Goal: Task Accomplishment & Management: Manage account settings

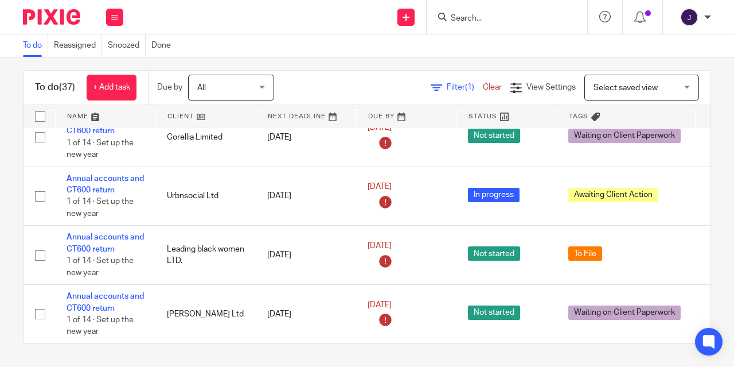
scroll to position [10, 0]
click at [184, 115] on link at bounding box center [206, 116] width 100 height 23
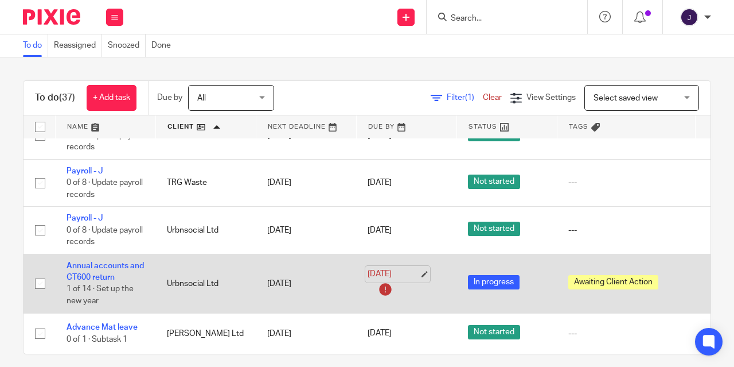
scroll to position [1605, 0]
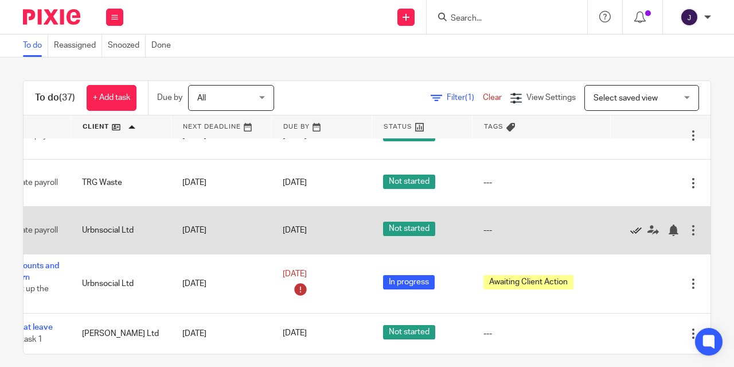
click at [630, 224] on icon at bounding box center [635, 229] width 11 height 11
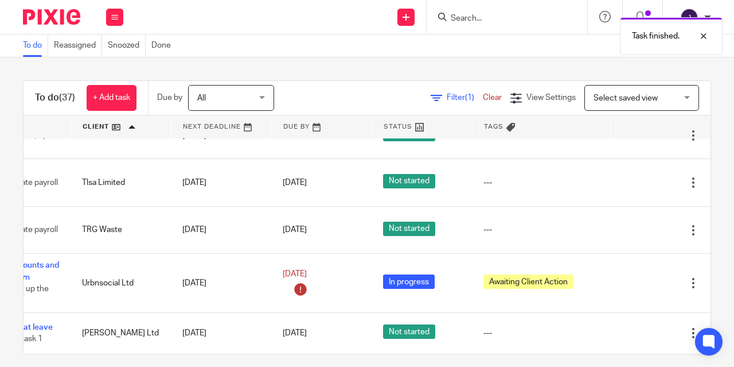
scroll to position [1557, 111]
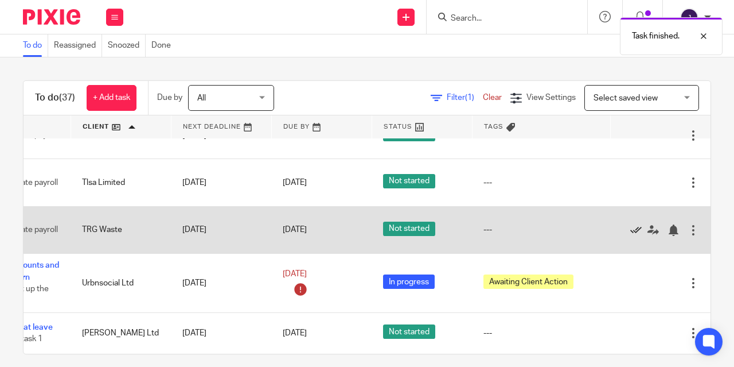
click at [630, 224] on icon at bounding box center [635, 229] width 11 height 11
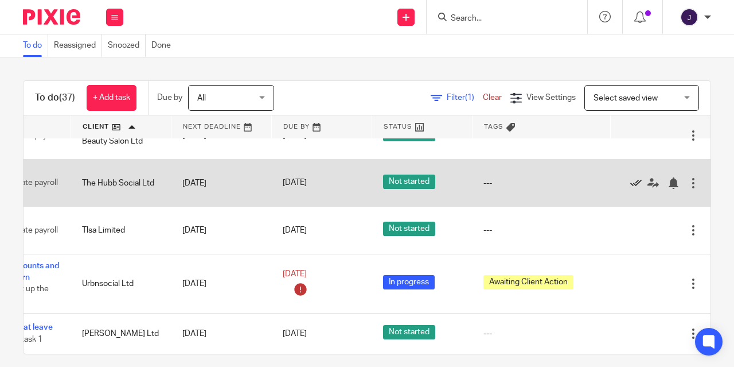
click at [630, 177] on icon at bounding box center [635, 182] width 11 height 11
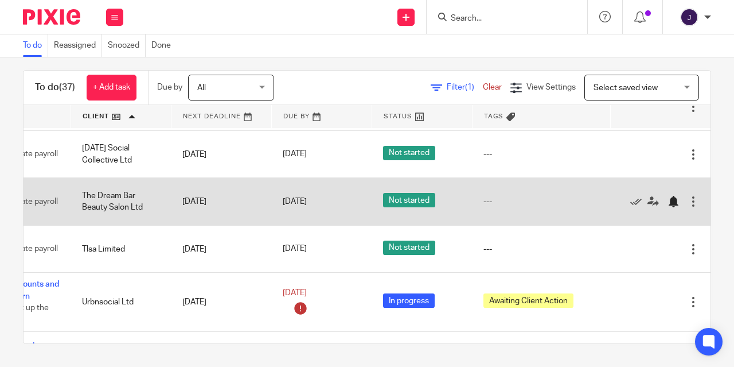
scroll to position [1398, 111]
click at [630, 207] on icon at bounding box center [635, 201] width 11 height 11
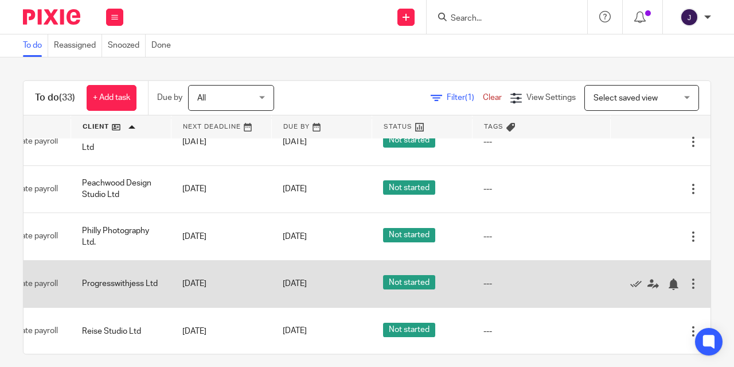
scroll to position [1137, 111]
click at [630, 290] on icon at bounding box center [635, 283] width 11 height 11
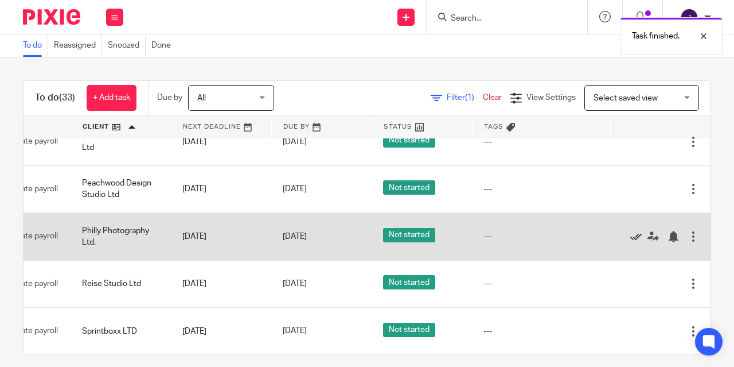
click at [630, 242] on icon at bounding box center [635, 236] width 11 height 11
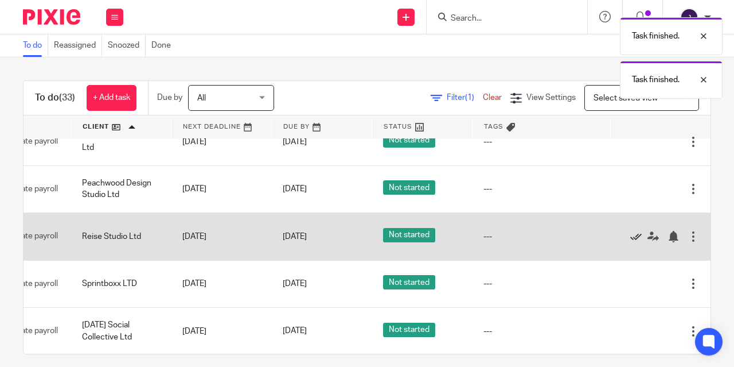
click at [630, 242] on icon at bounding box center [635, 236] width 11 height 11
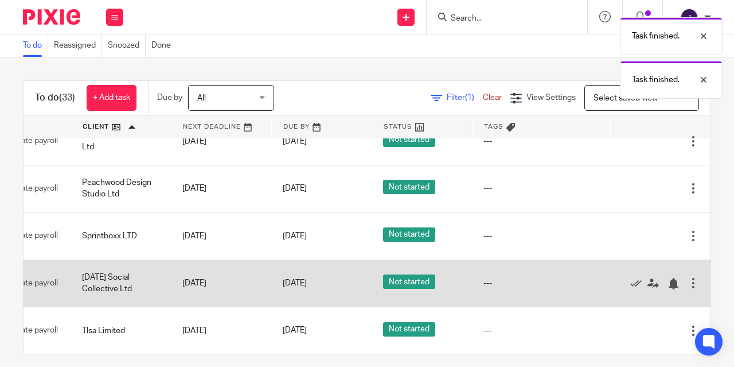
scroll to position [1137, 111]
click at [630, 289] on icon at bounding box center [635, 283] width 11 height 11
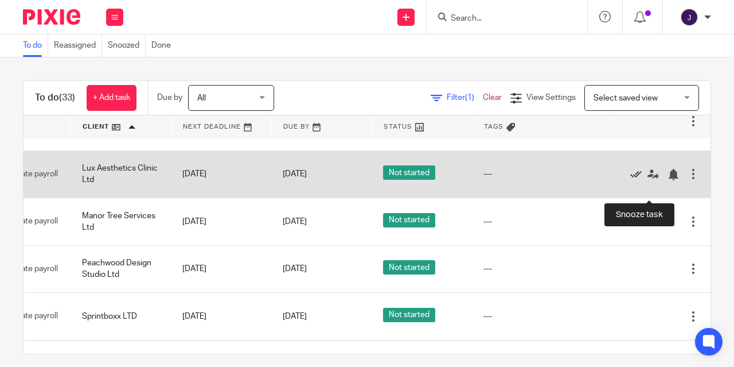
scroll to position [1057, 111]
click at [630, 180] on icon at bounding box center [635, 174] width 11 height 11
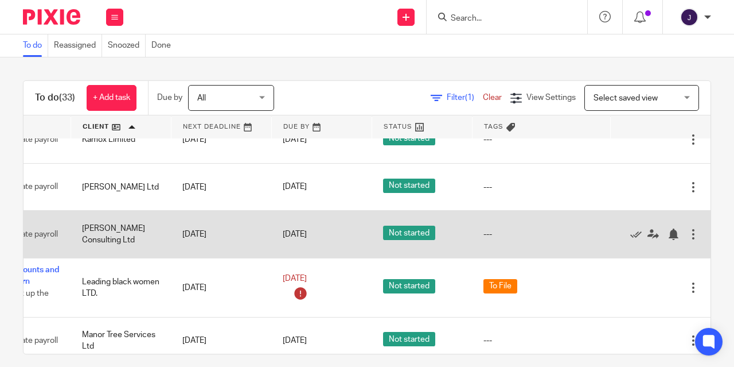
scroll to position [891, 100]
click at [630, 240] on icon at bounding box center [635, 233] width 11 height 11
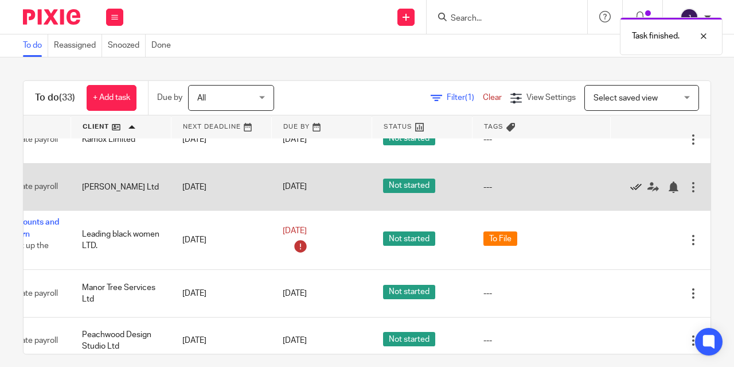
click at [630, 193] on icon at bounding box center [635, 186] width 11 height 11
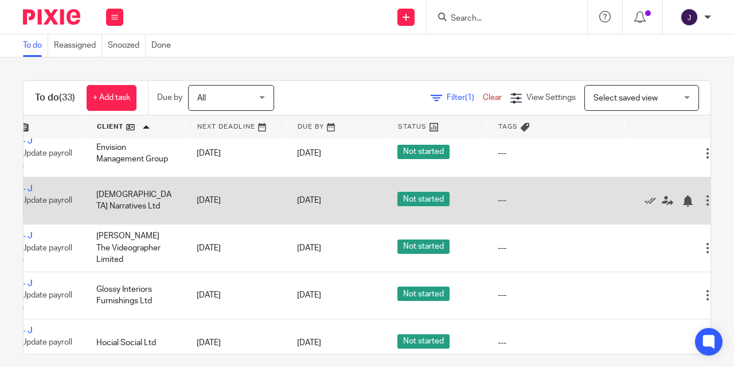
scroll to position [552, 89]
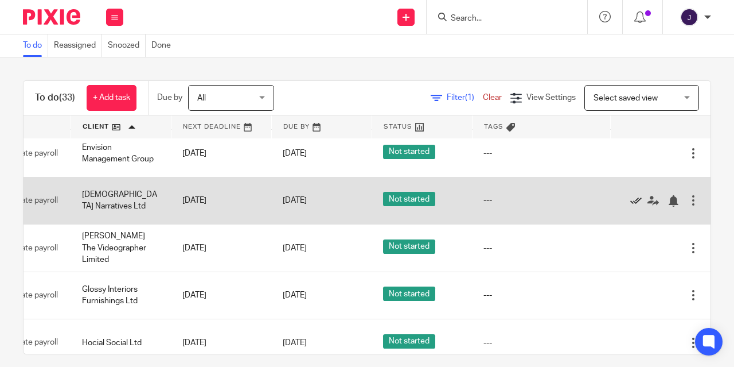
click at [633, 206] on icon at bounding box center [635, 200] width 11 height 11
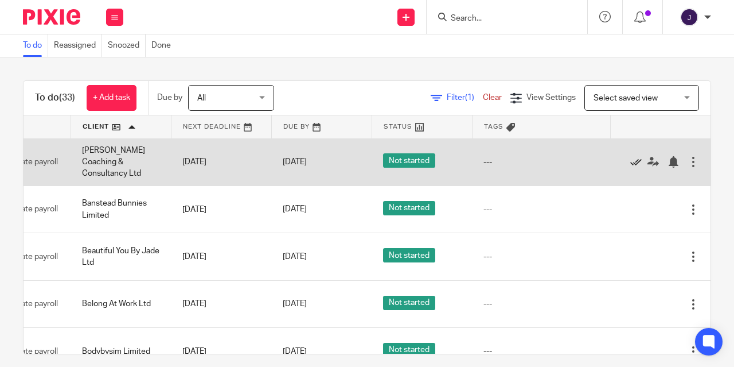
scroll to position [0, 111]
click at [630, 160] on icon at bounding box center [635, 161] width 11 height 11
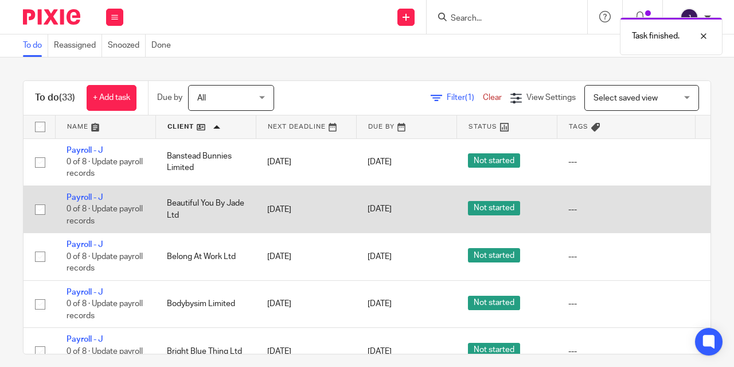
scroll to position [0, 0]
